Goal: Transaction & Acquisition: Purchase product/service

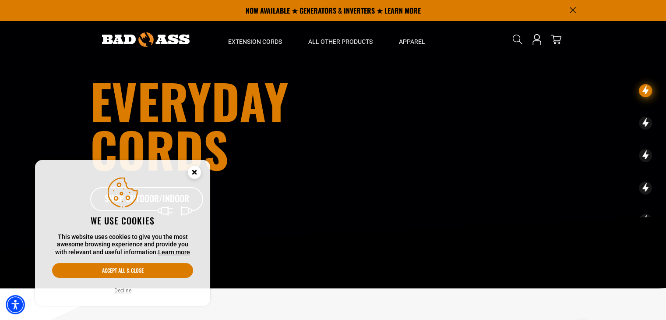
click at [195, 169] on circle "Cookie Consent" at bounding box center [194, 172] width 13 height 13
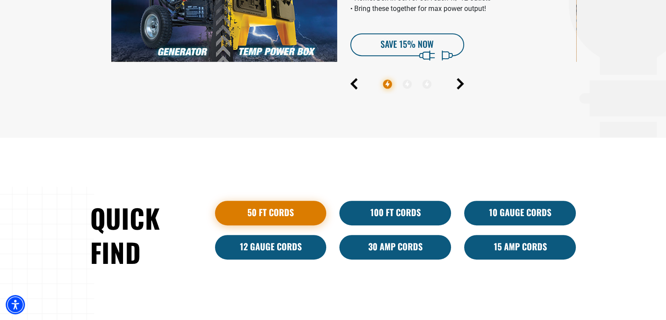
scroll to position [438, 0]
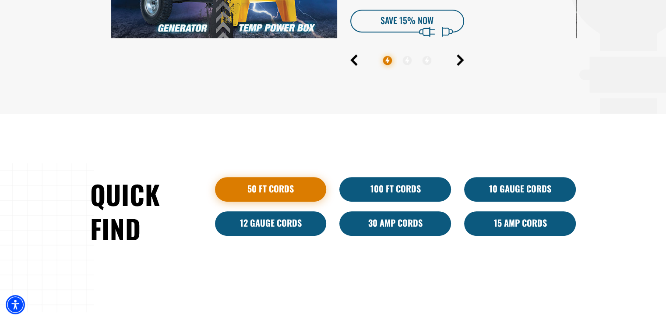
click at [268, 187] on link "50 ft cords" at bounding box center [271, 189] width 112 height 25
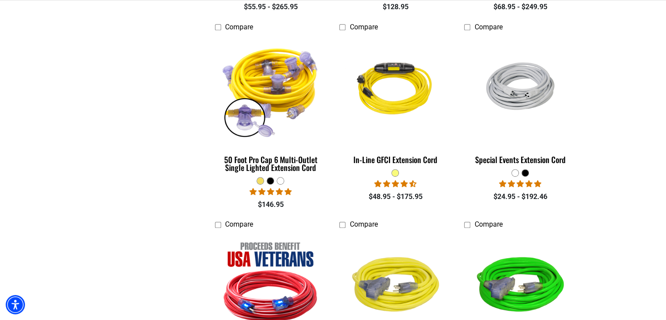
scroll to position [833, 0]
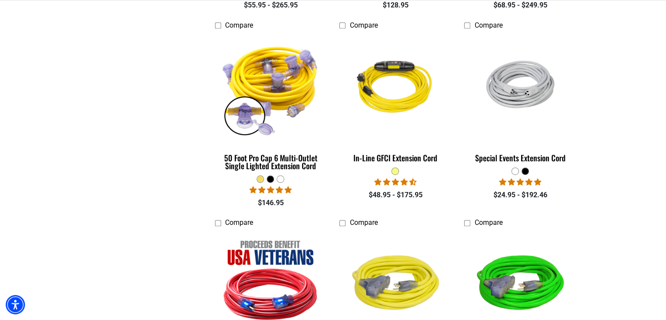
click at [273, 179] on div at bounding box center [270, 179] width 7 height 7
click at [271, 180] on div at bounding box center [270, 179] width 7 height 7
click at [282, 180] on div at bounding box center [280, 179] width 7 height 7
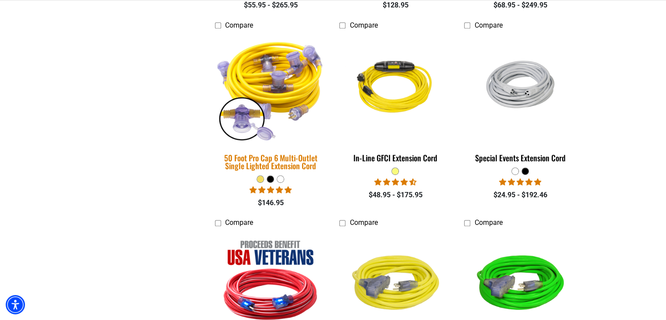
click at [271, 79] on img at bounding box center [270, 88] width 123 height 112
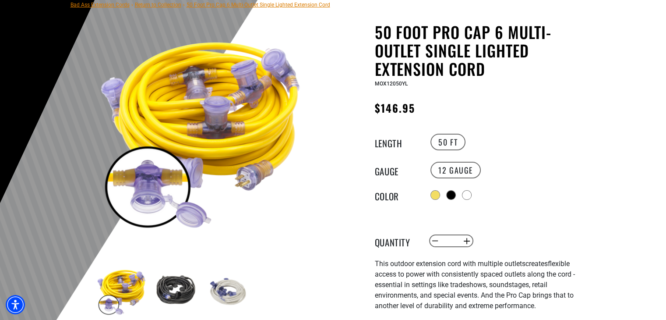
scroll to position [175, 0]
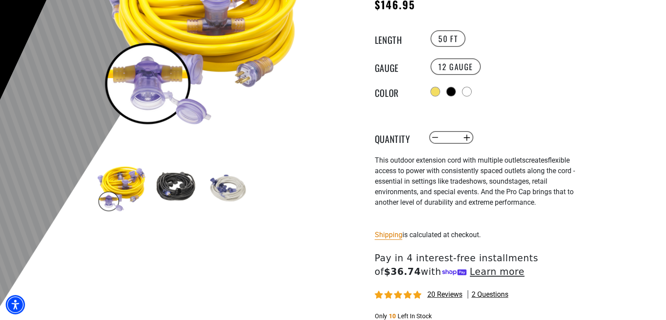
click at [168, 188] on img at bounding box center [174, 187] width 51 height 51
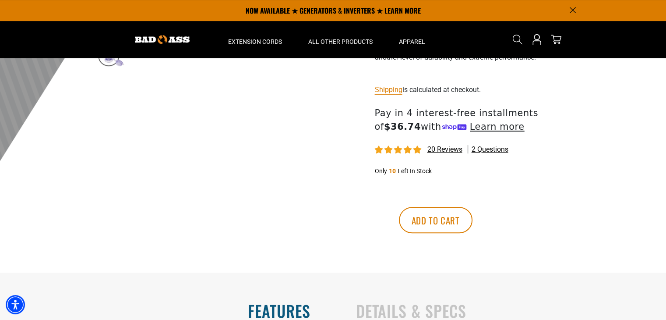
scroll to position [0, 0]
